Goal: Find contact information: Find contact information

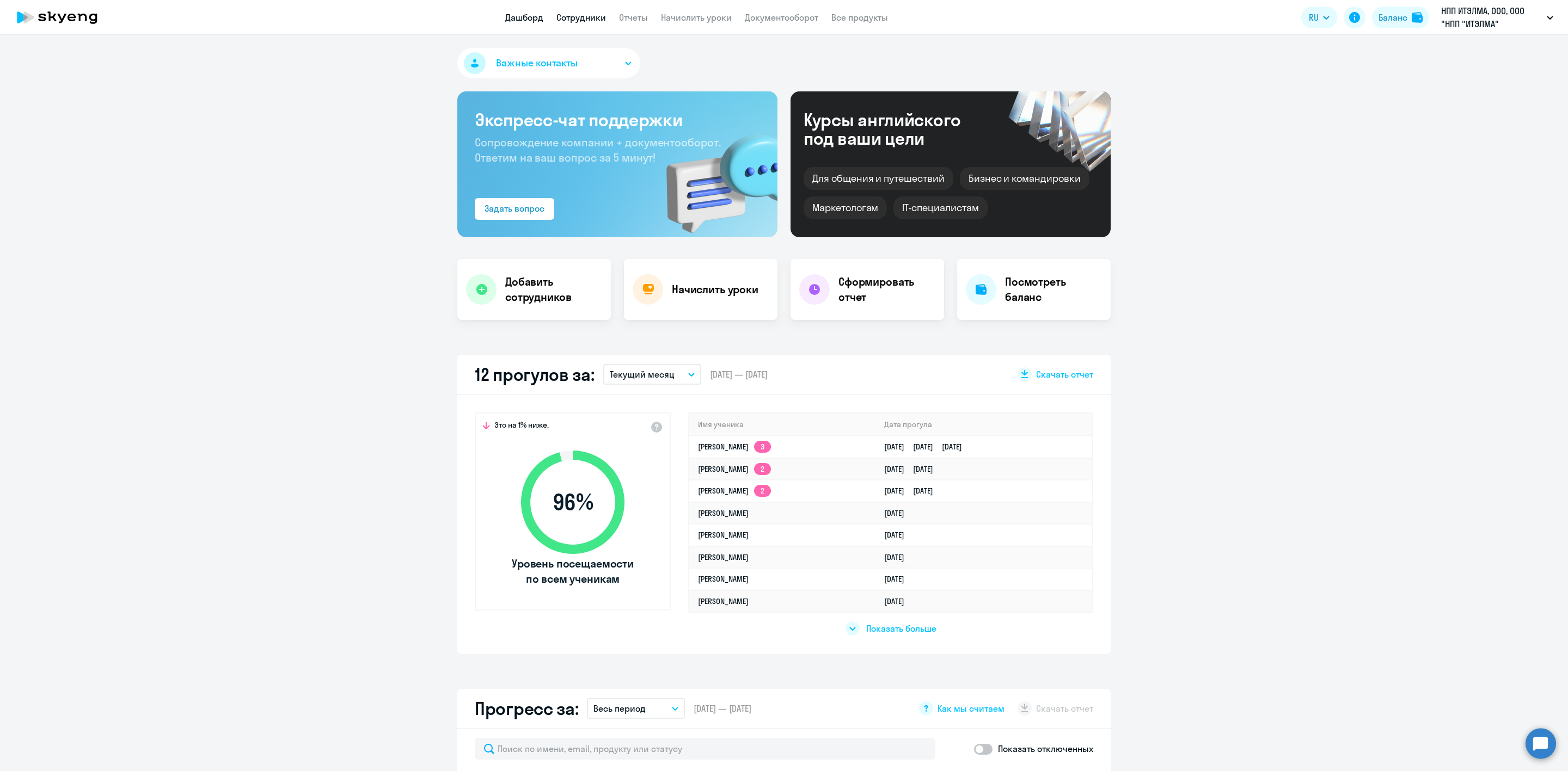
drag, startPoint x: 0, startPoint y: 0, endPoint x: 580, endPoint y: 15, distance: 580.2
click at [580, 15] on link "Сотрудники" at bounding box center [581, 17] width 50 height 11
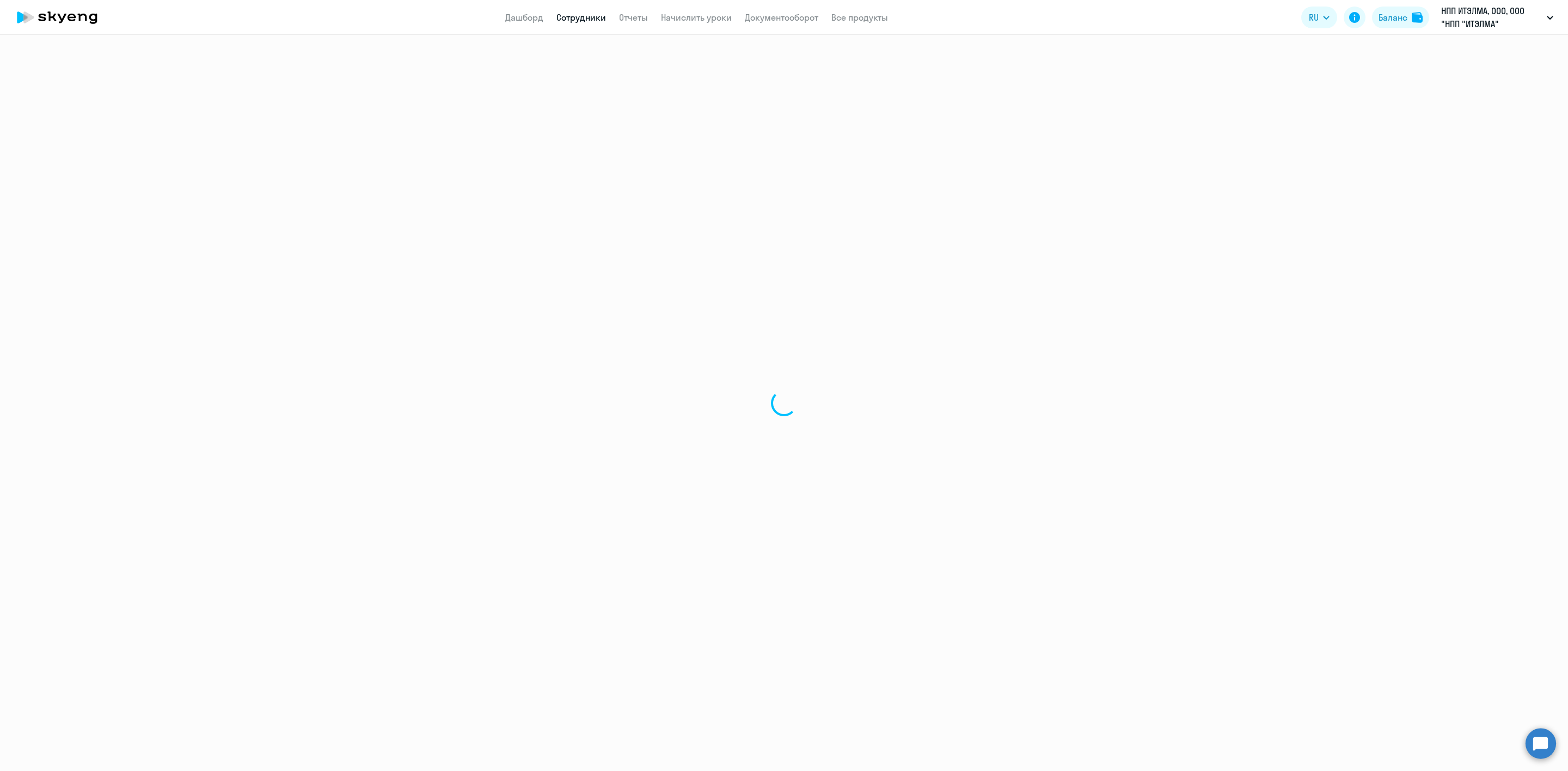
select select "30"
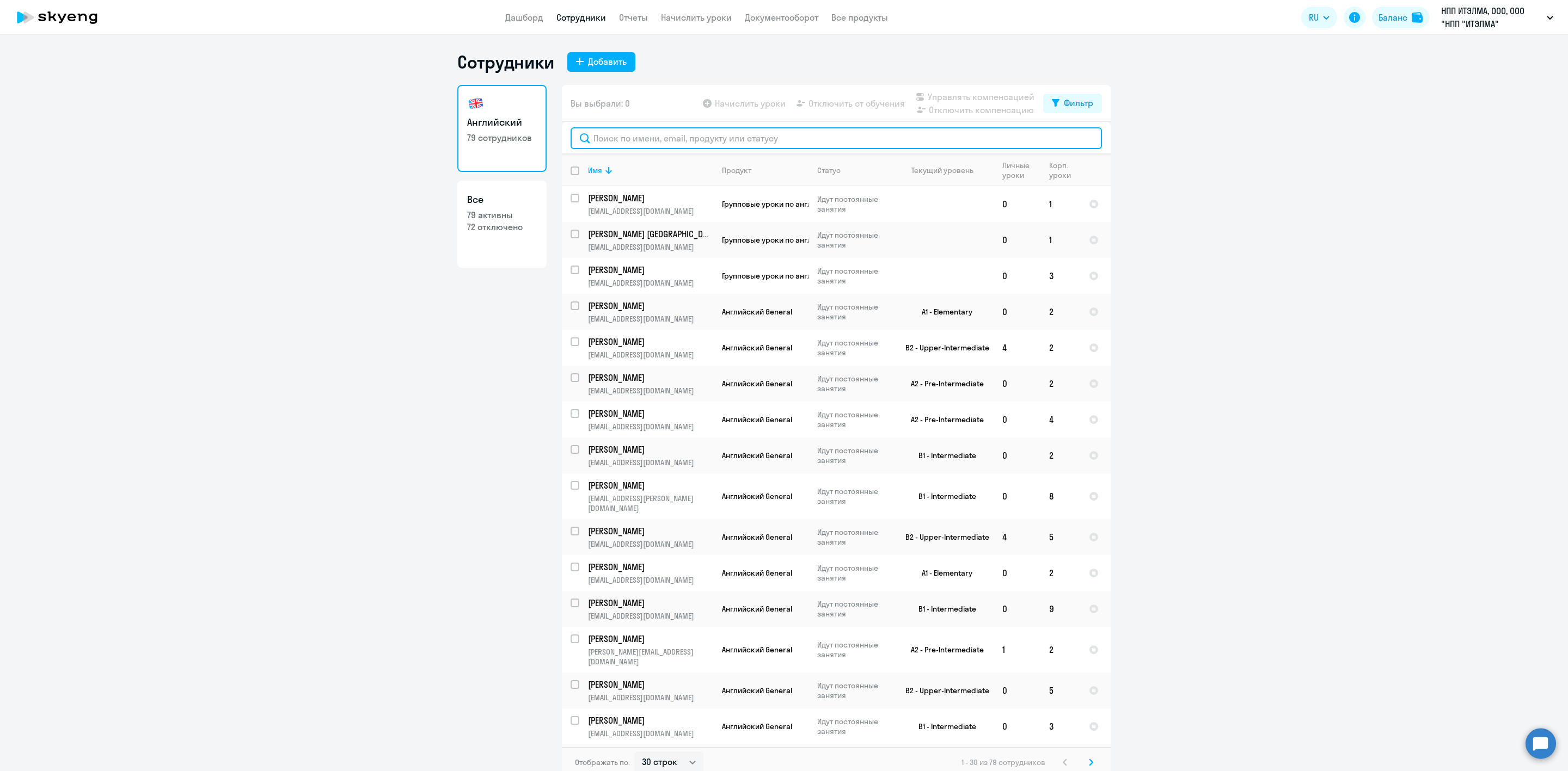
click at [607, 137] on input "text" at bounding box center [836, 138] width 531 height 22
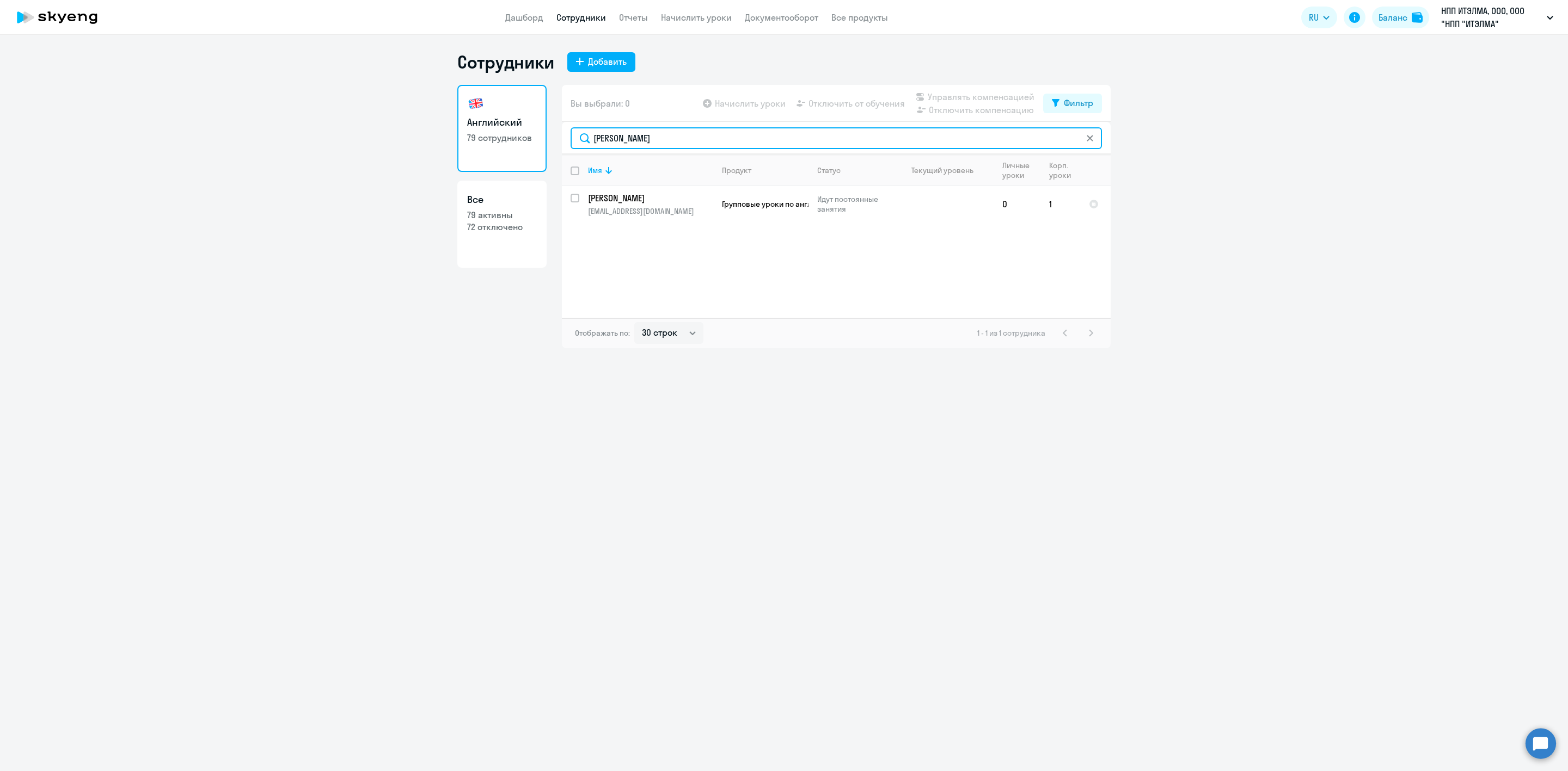
drag, startPoint x: 625, startPoint y: 140, endPoint x: 568, endPoint y: 140, distance: 57.0
click at [568, 140] on div "[PERSON_NAME]" at bounding box center [836, 138] width 549 height 32
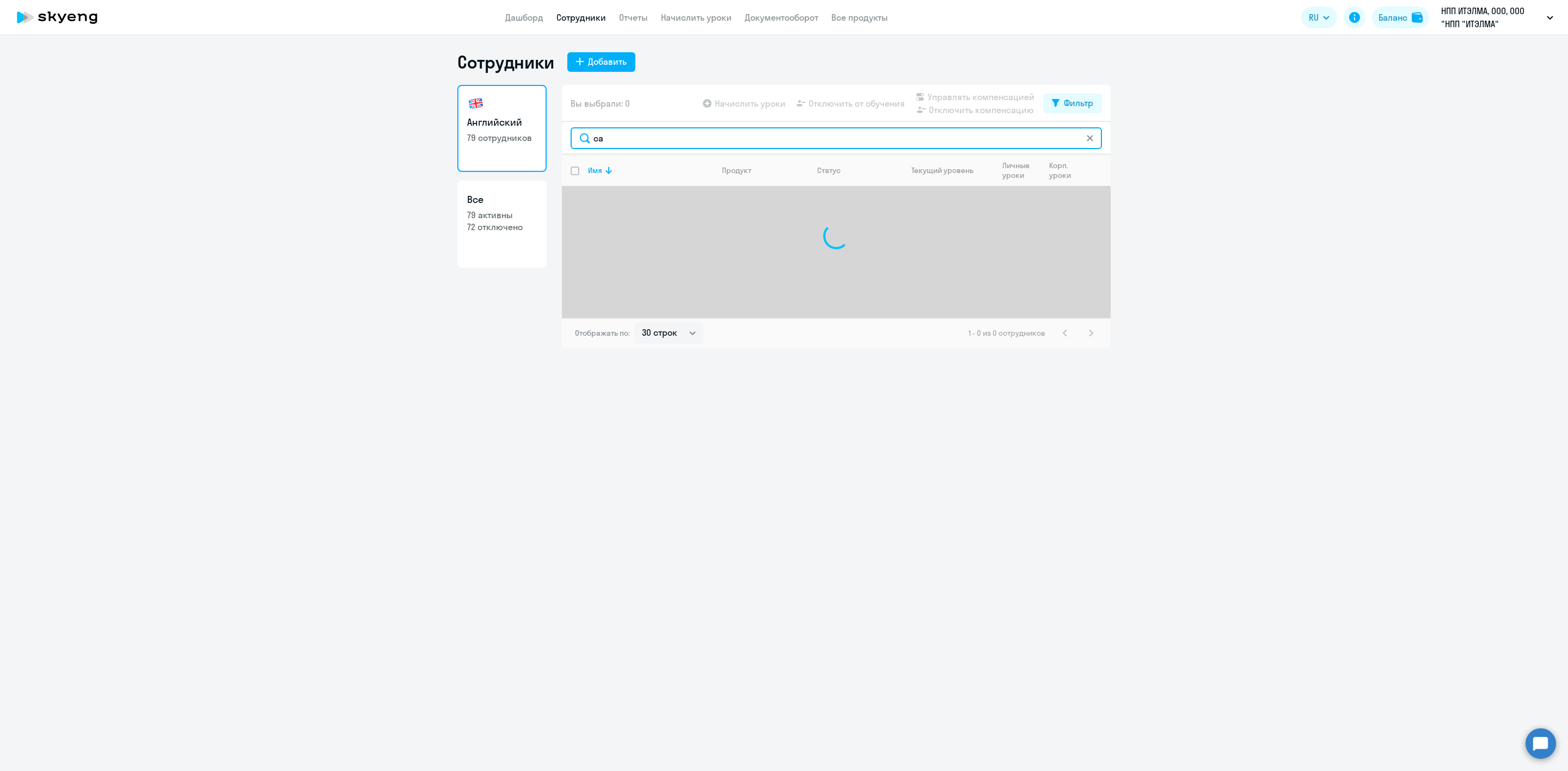
type input "с"
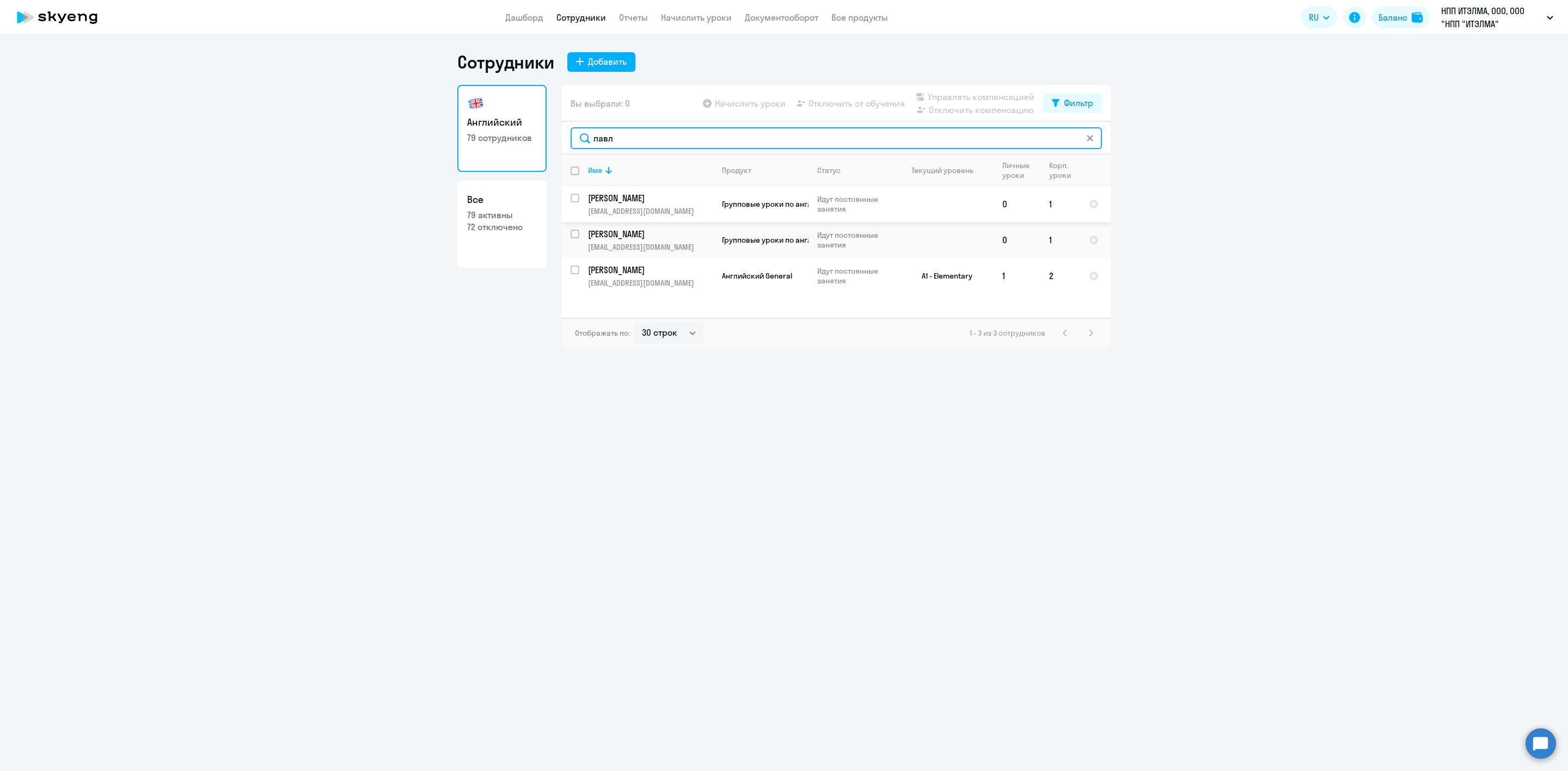
type input "павл"
click at [625, 192] on p "[PERSON_NAME]" at bounding box center [649, 197] width 123 height 12
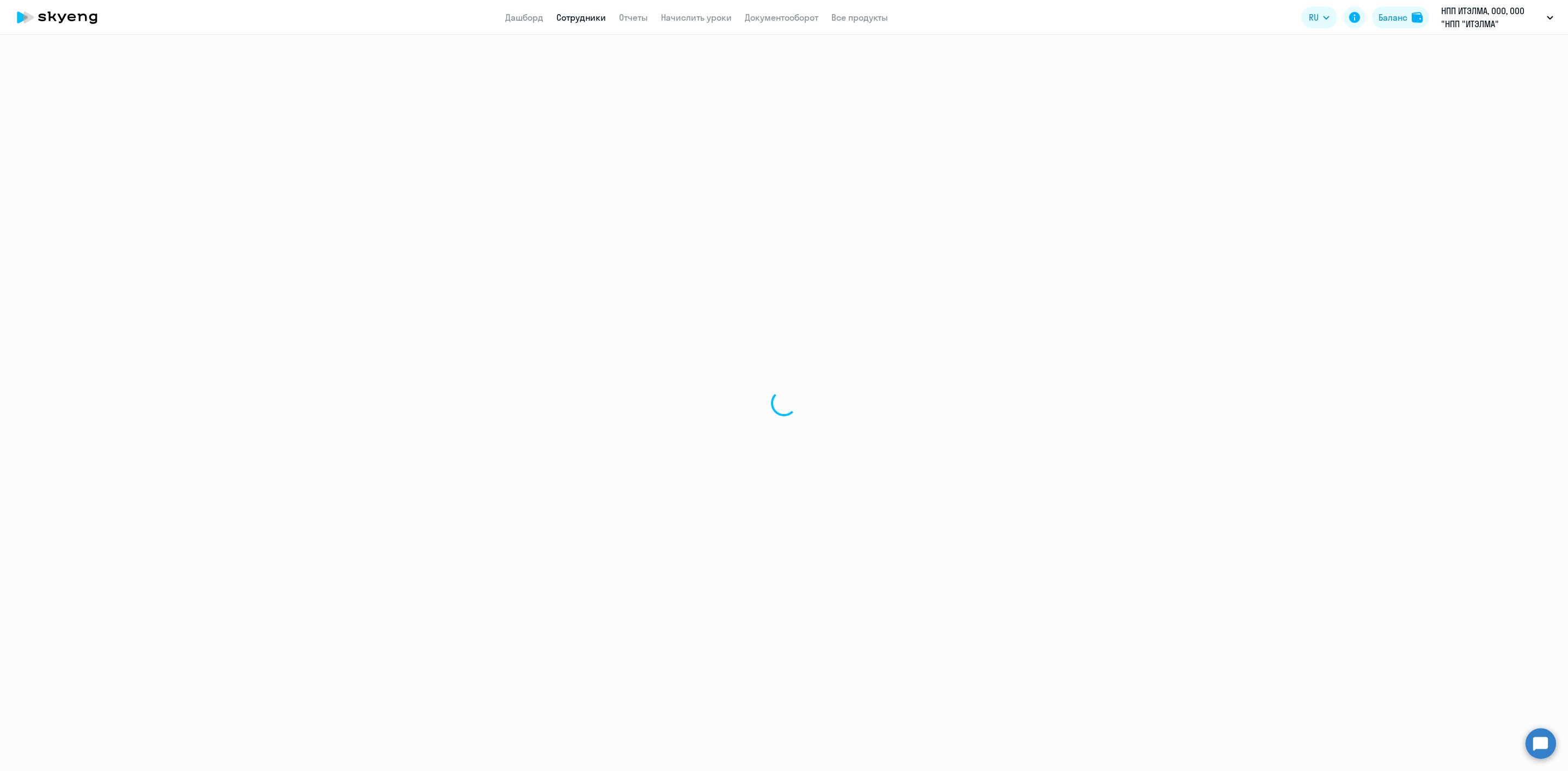
select select "english"
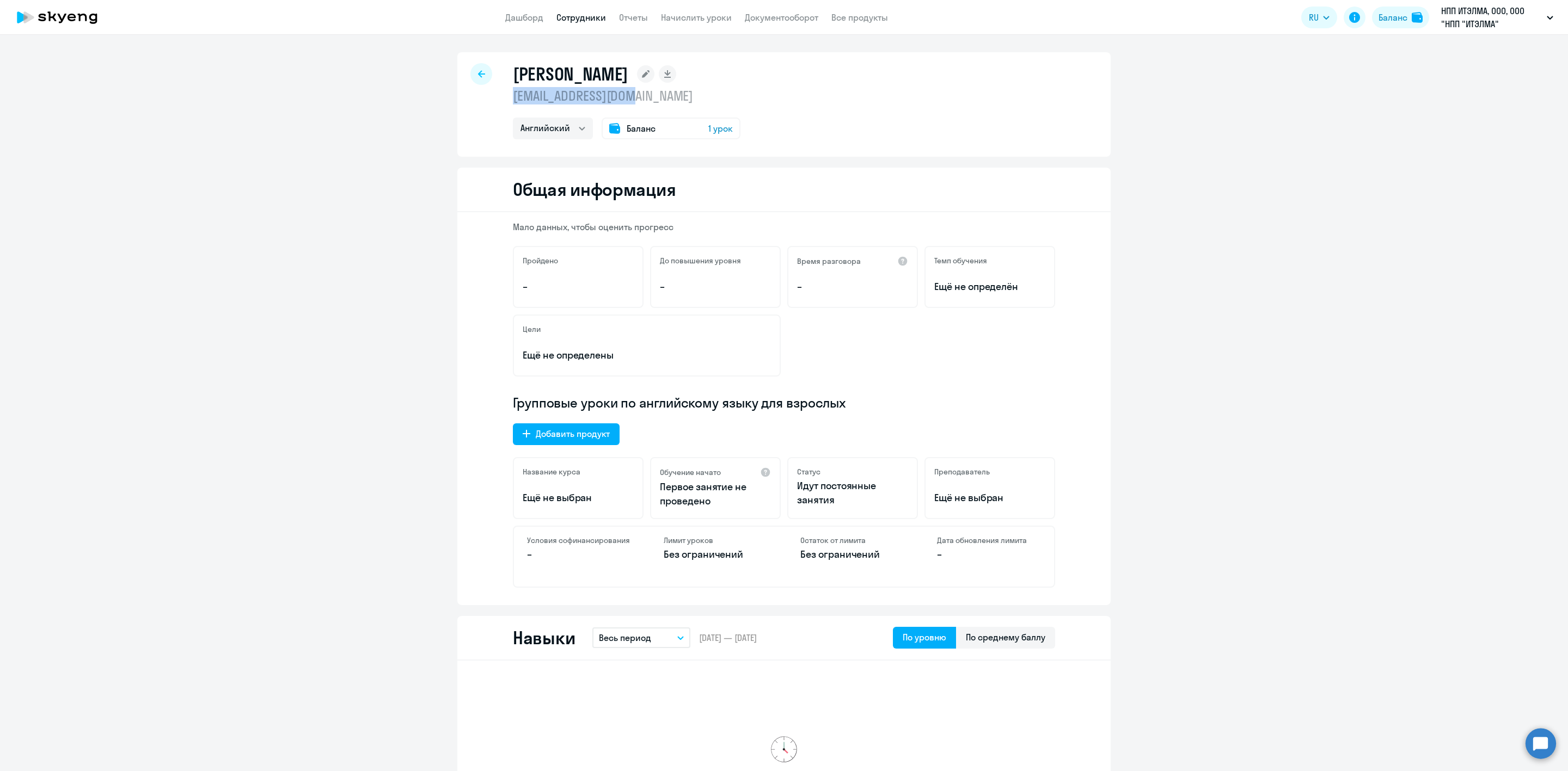
drag, startPoint x: 618, startPoint y: 97, endPoint x: 510, endPoint y: 100, distance: 108.0
click at [513, 100] on p "[EMAIL_ADDRESS][DOMAIN_NAME]" at bounding box center [626, 96] width 227 height 17
copy p "[EMAIL_ADDRESS][DOMAIN_NAME]"
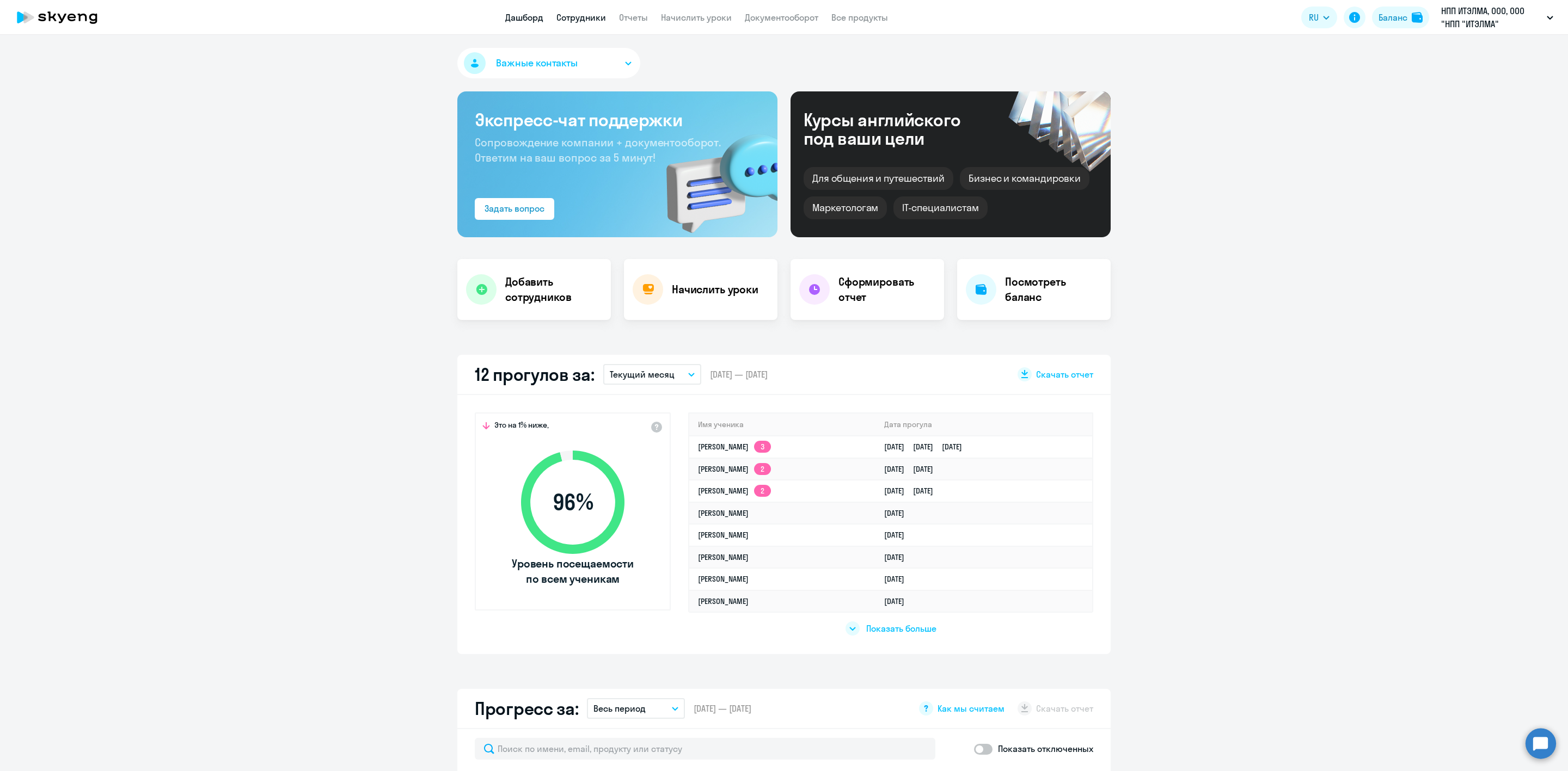
click at [579, 17] on link "Сотрудники" at bounding box center [581, 17] width 50 height 11
select select "30"
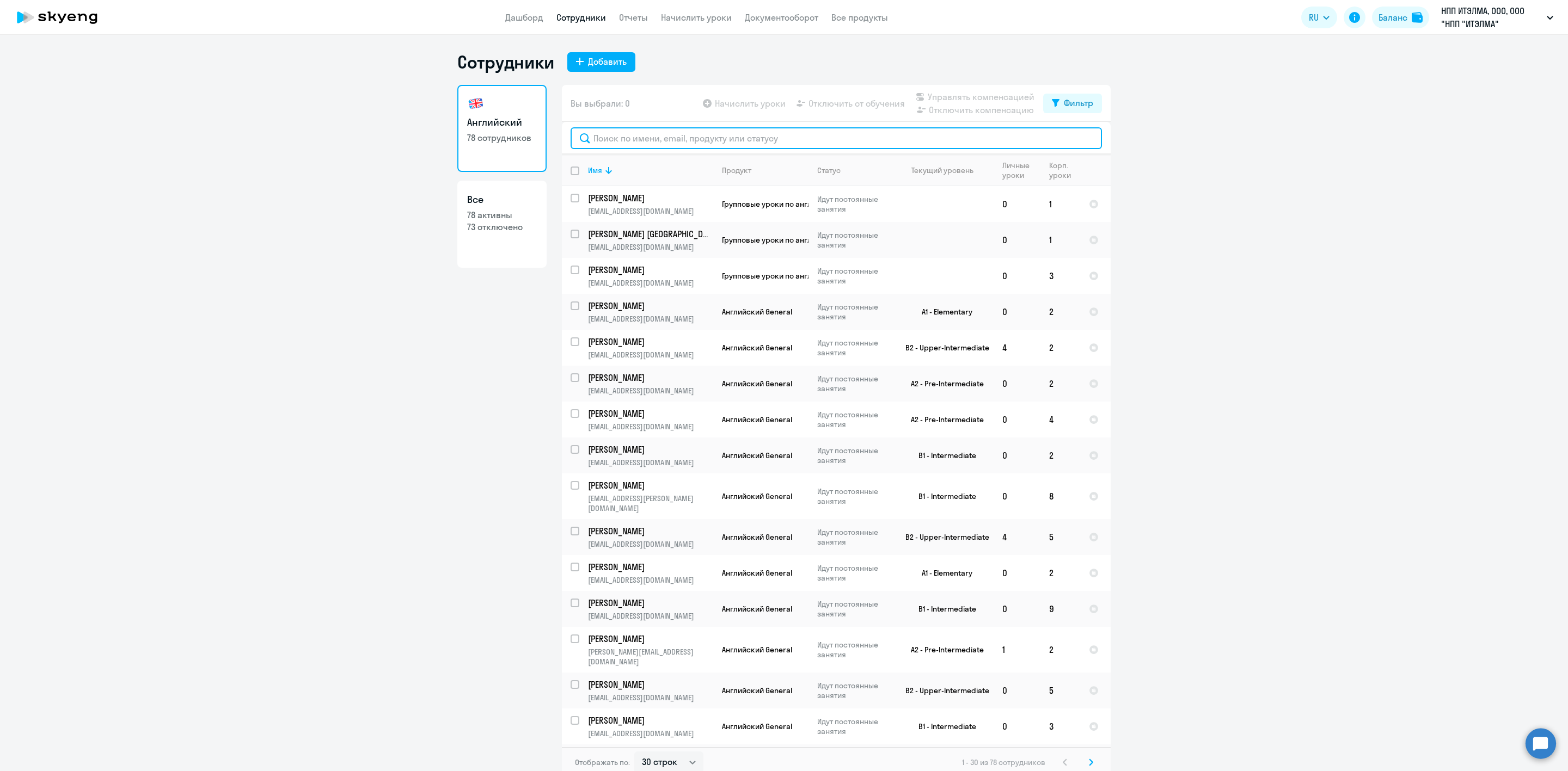
click at [632, 139] on input "text" at bounding box center [836, 138] width 531 height 22
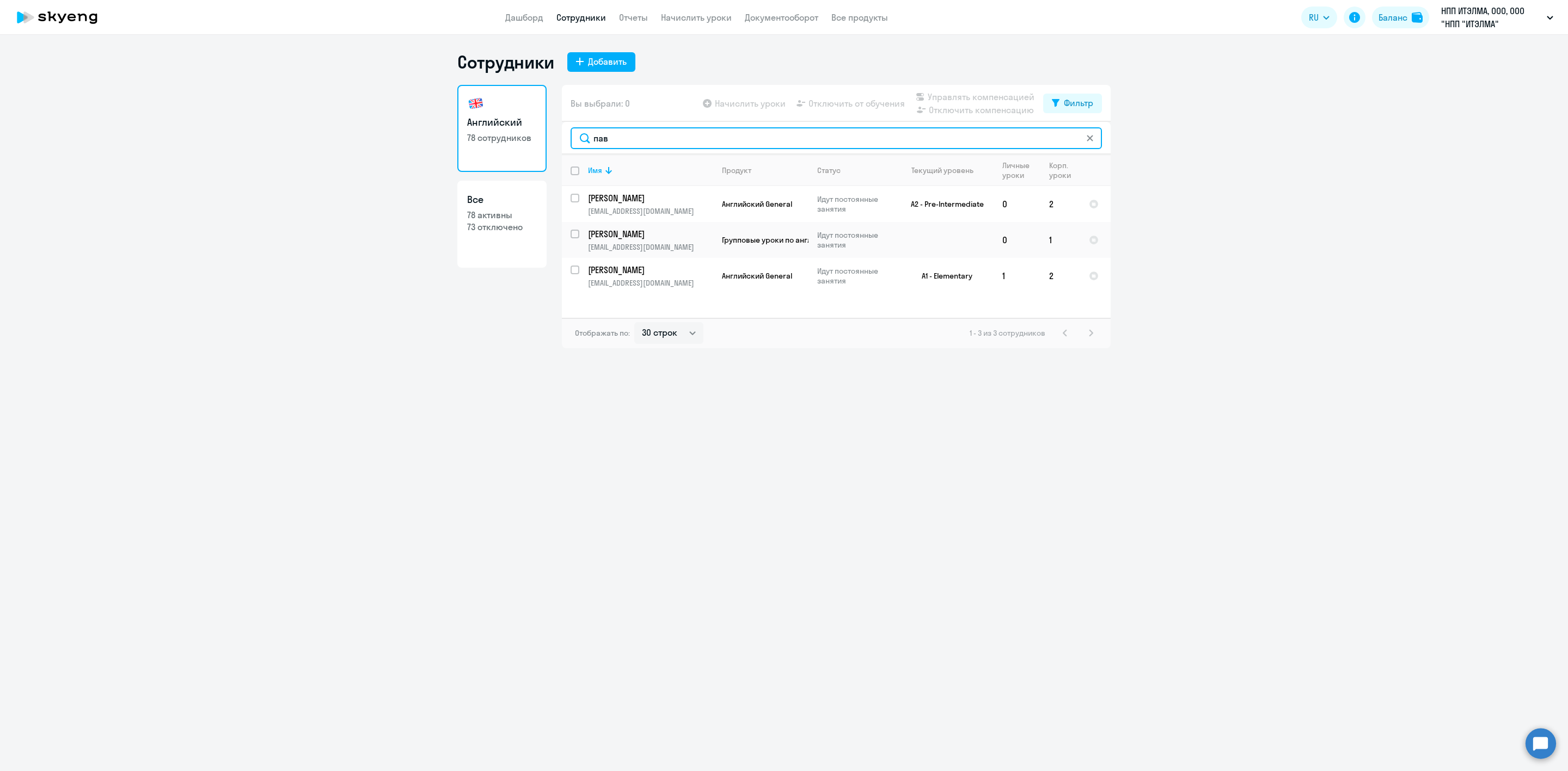
type input "пав"
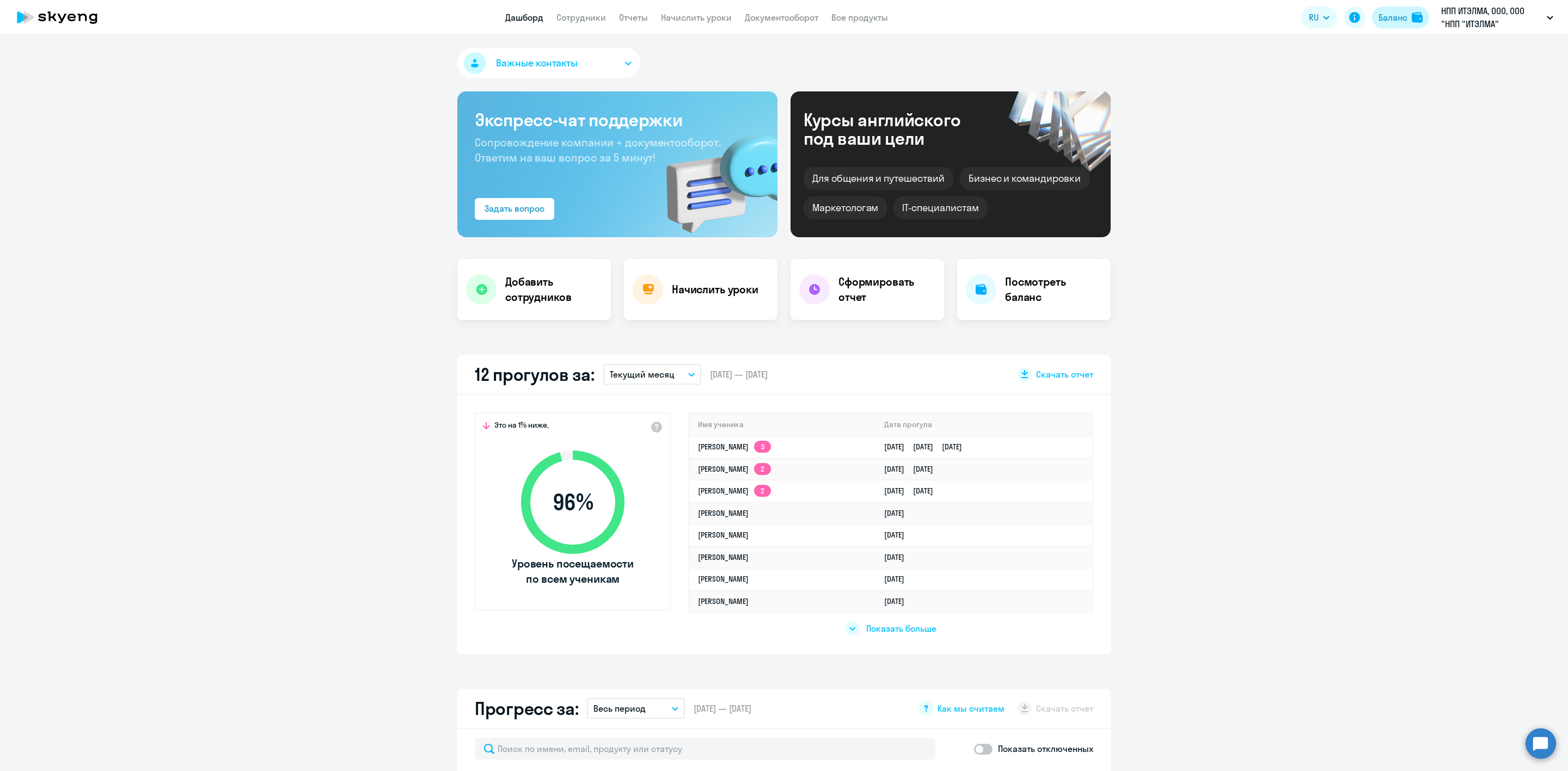
click at [1392, 19] on div "Баланс" at bounding box center [1393, 17] width 29 height 13
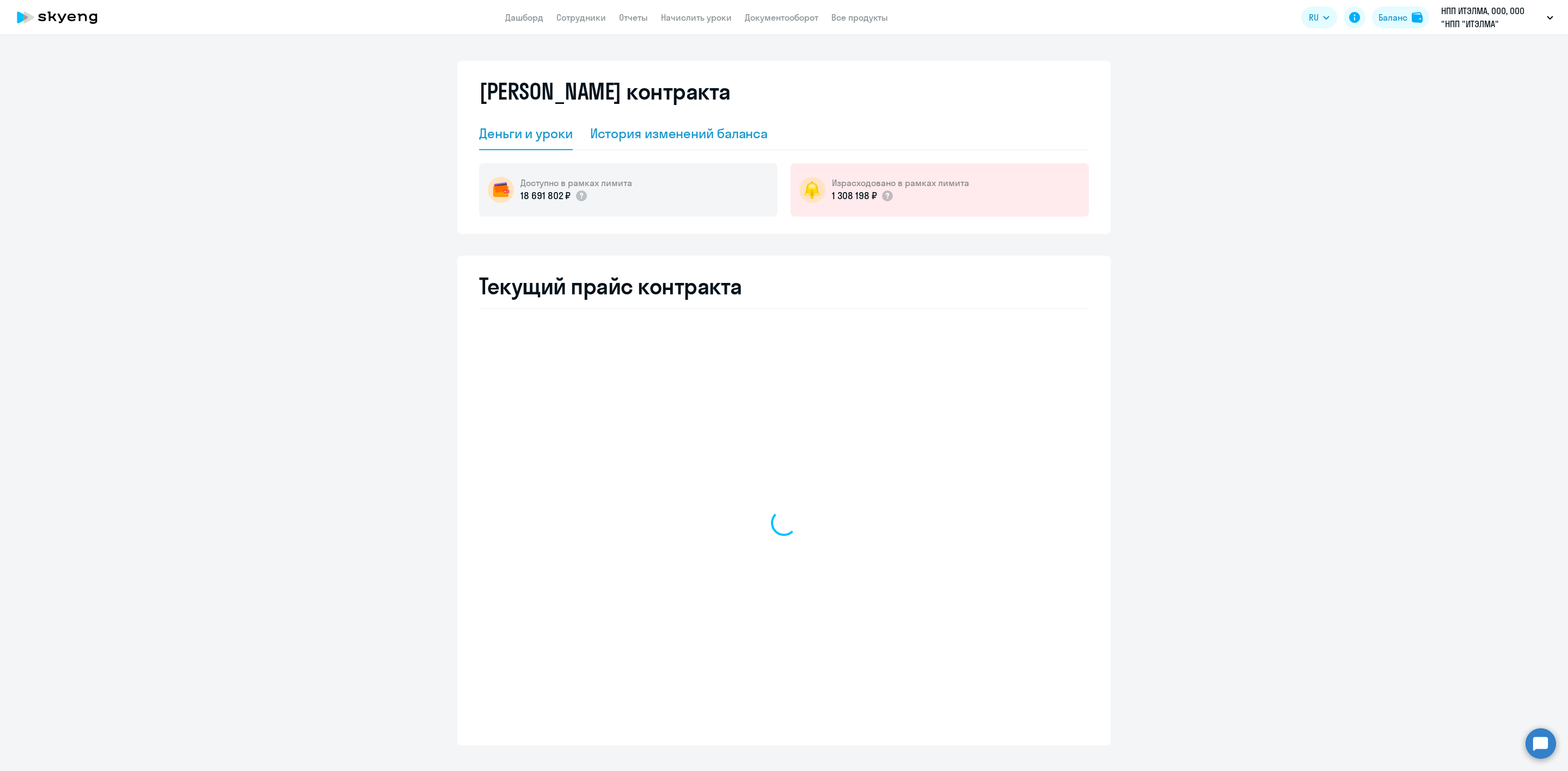
select select "english_adult_not_native_speaker"
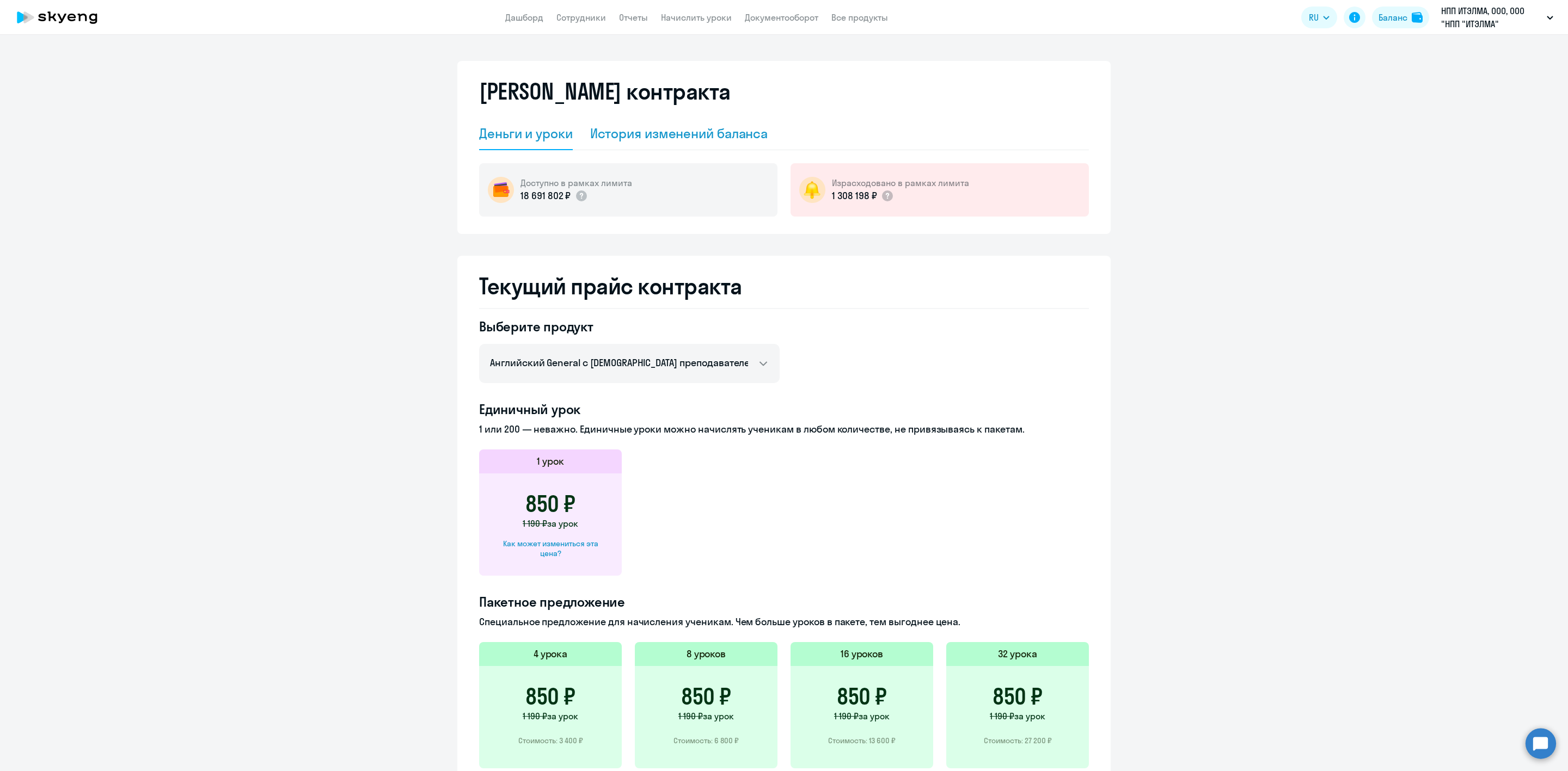
click at [712, 130] on div "История изменений баланса" at bounding box center [679, 133] width 178 height 17
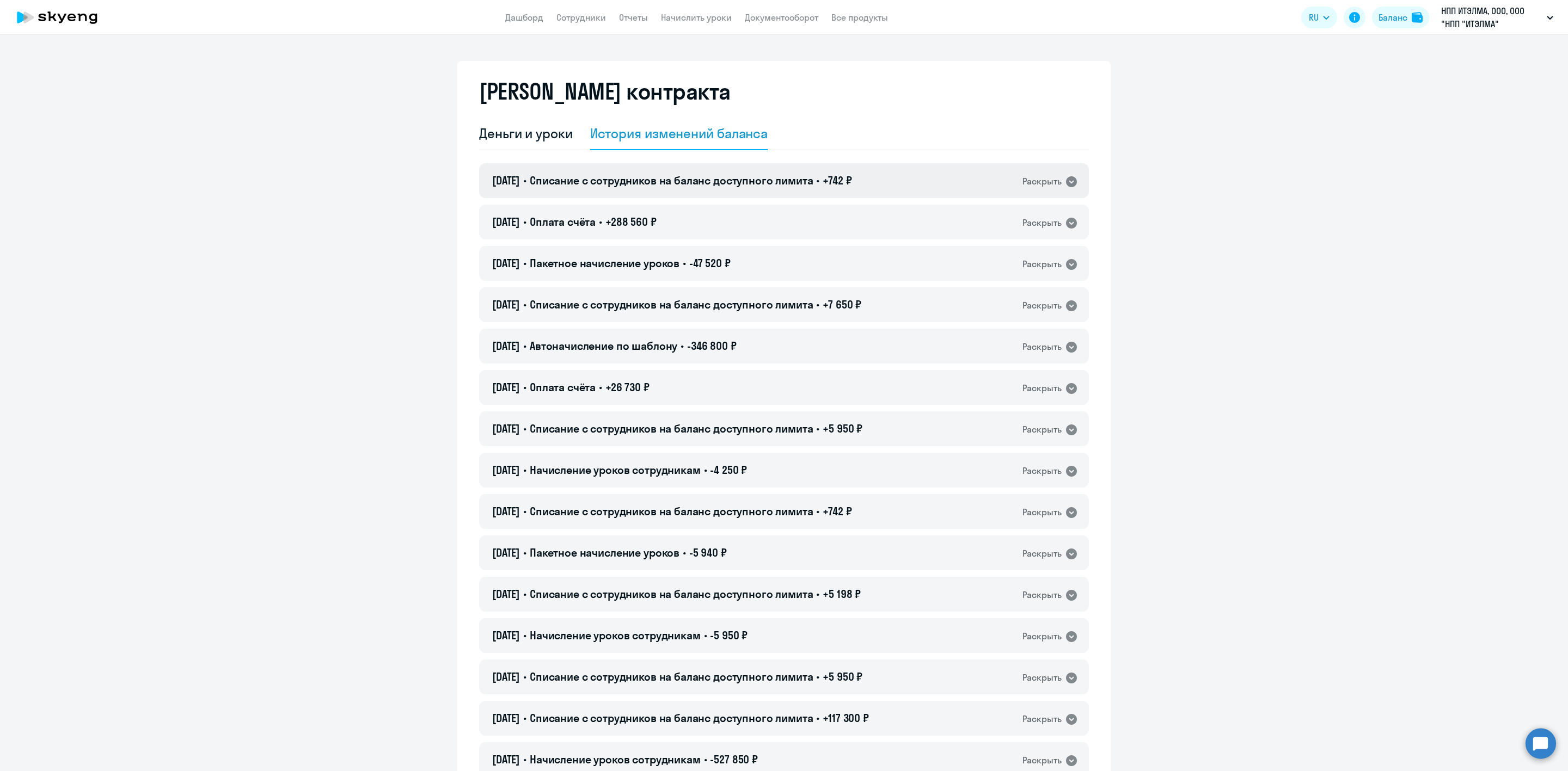
click at [735, 181] on span "Списание с сотрудников на баланс доступного лимита" at bounding box center [671, 181] width 283 height 14
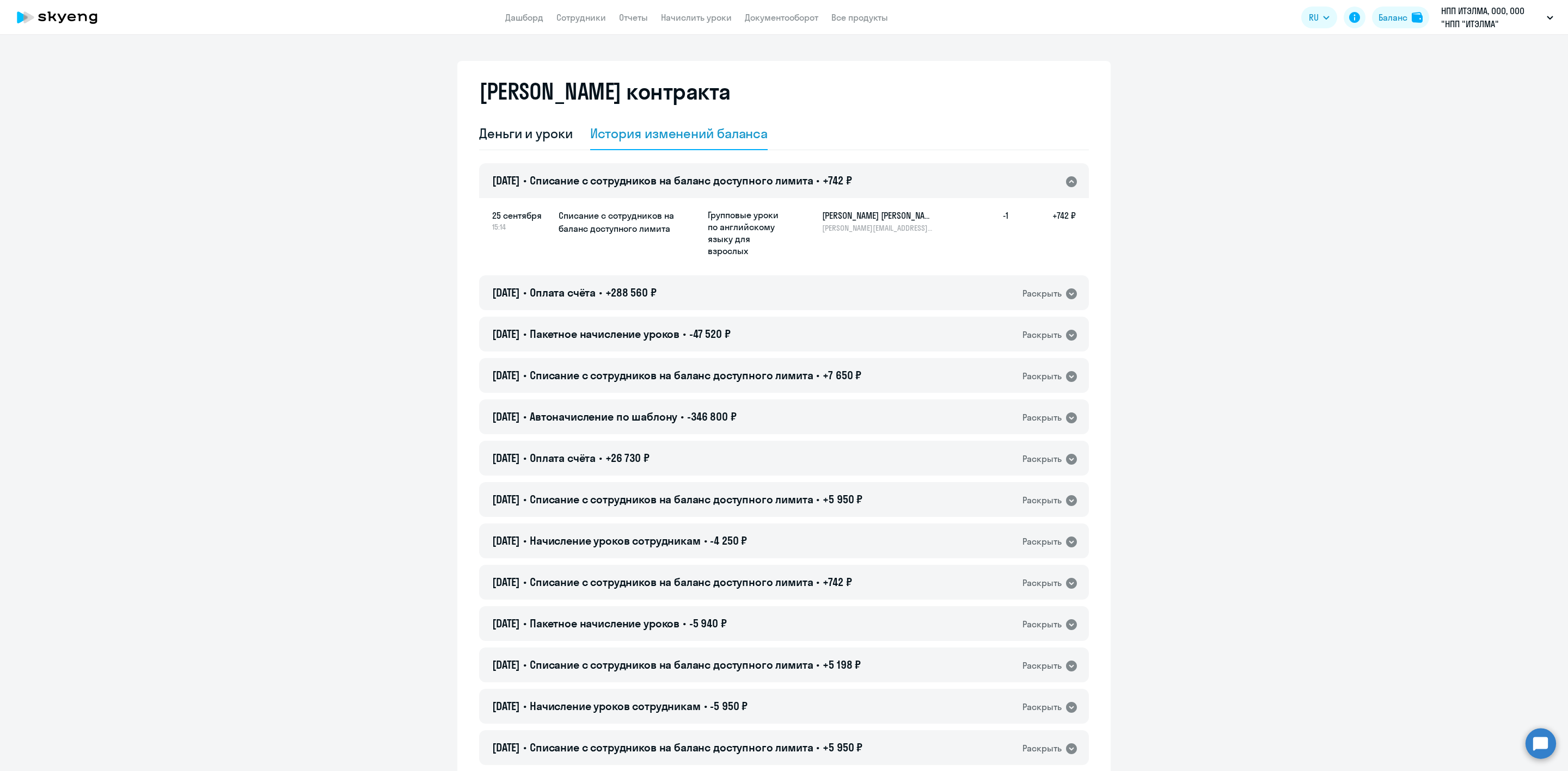
click at [735, 181] on span "Списание с сотрудников на баланс доступного лимита" at bounding box center [671, 181] width 283 height 14
